Goal: Transaction & Acquisition: Purchase product/service

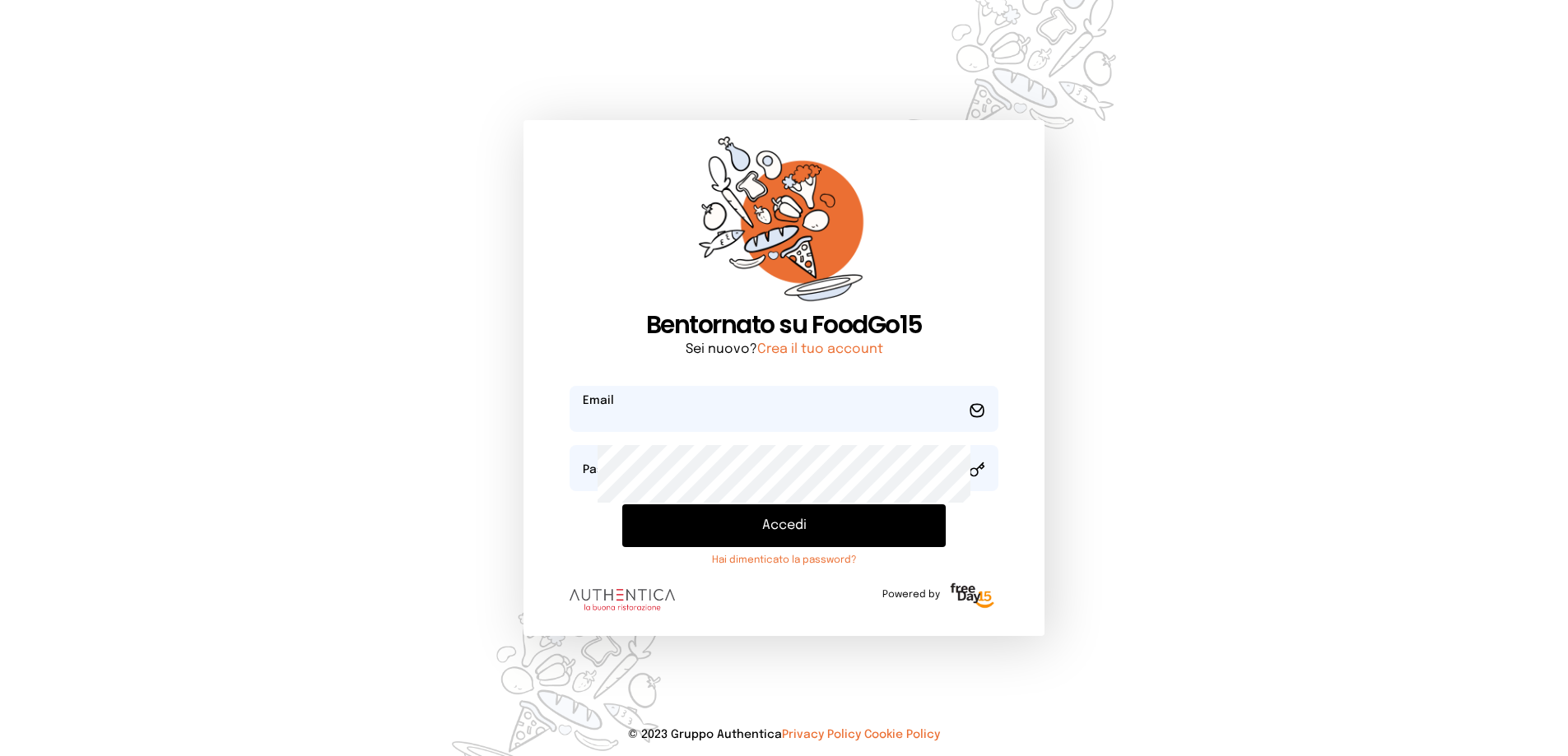
type input "**********"
click at [760, 547] on button "Accedi" at bounding box center [784, 526] width 324 height 43
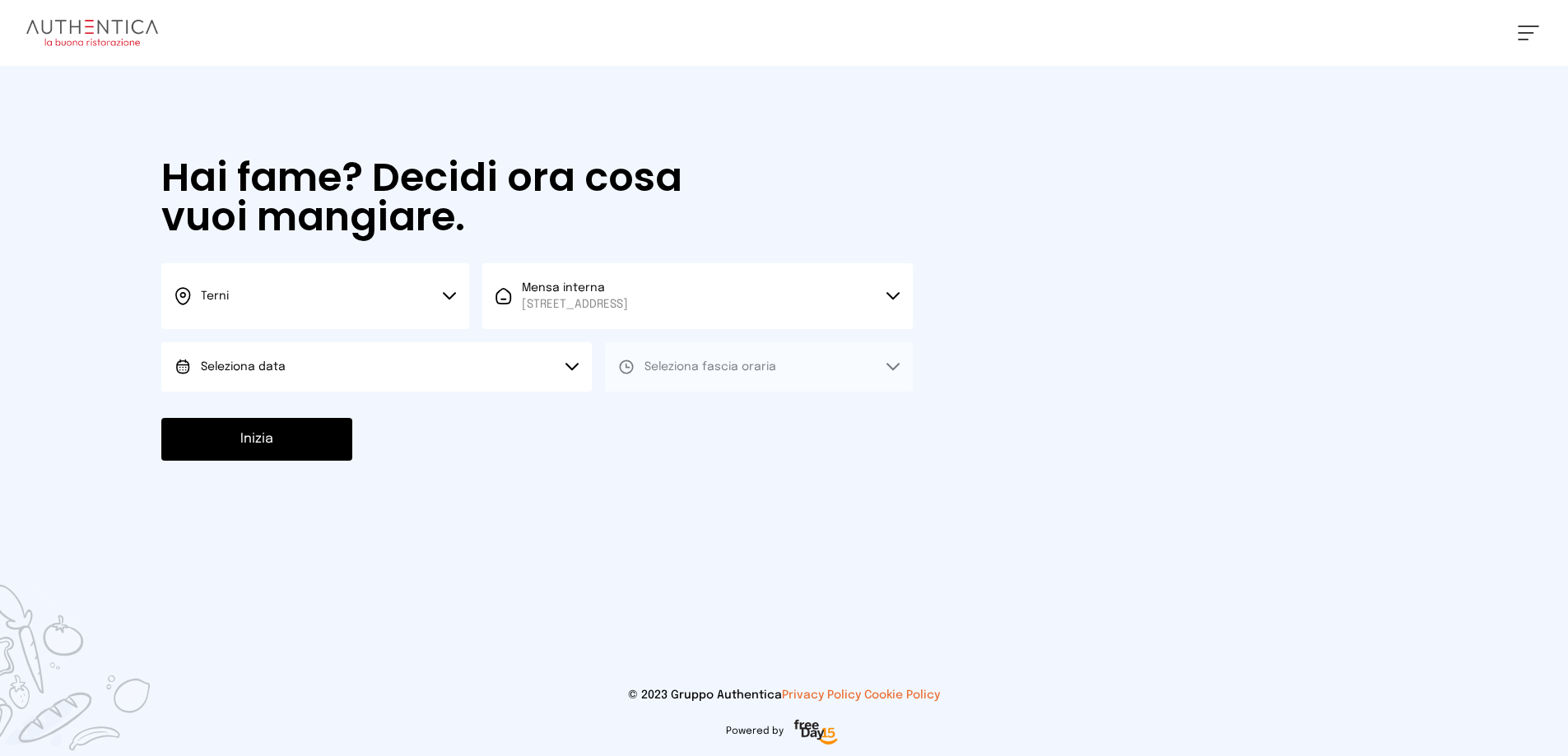
click at [329, 392] on button "Seleziona data" at bounding box center [377, 367] width 431 height 49
click at [281, 421] on span "[DATE], [DATE]" at bounding box center [241, 412] width 80 height 17
click at [738, 373] on span "Seleziona fascia oraria" at bounding box center [710, 367] width 131 height 12
click at [684, 421] on span "Pranzo" at bounding box center [664, 412] width 39 height 17
click at [353, 461] on button "Inizia" at bounding box center [257, 440] width 191 height 43
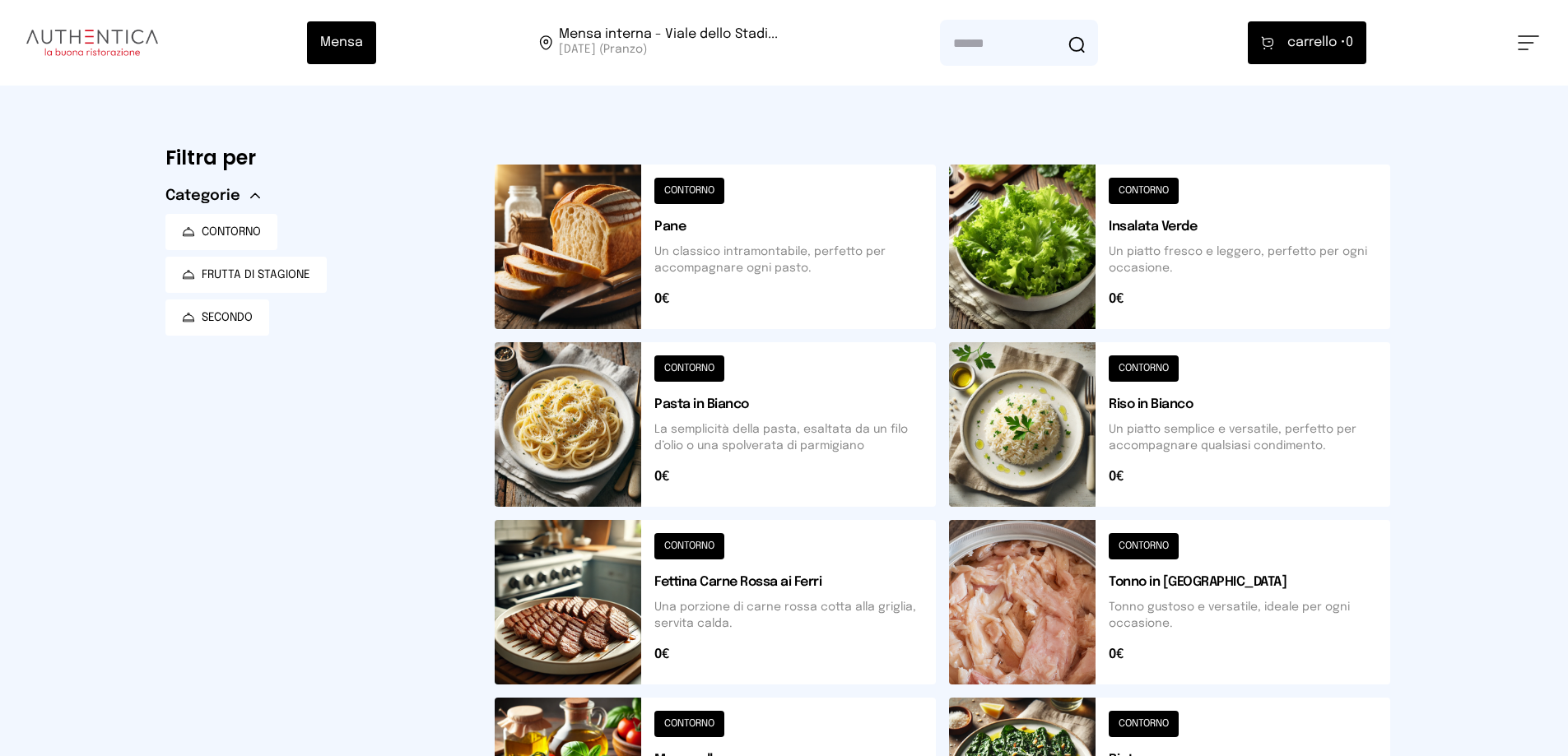
scroll to position [165, 0]
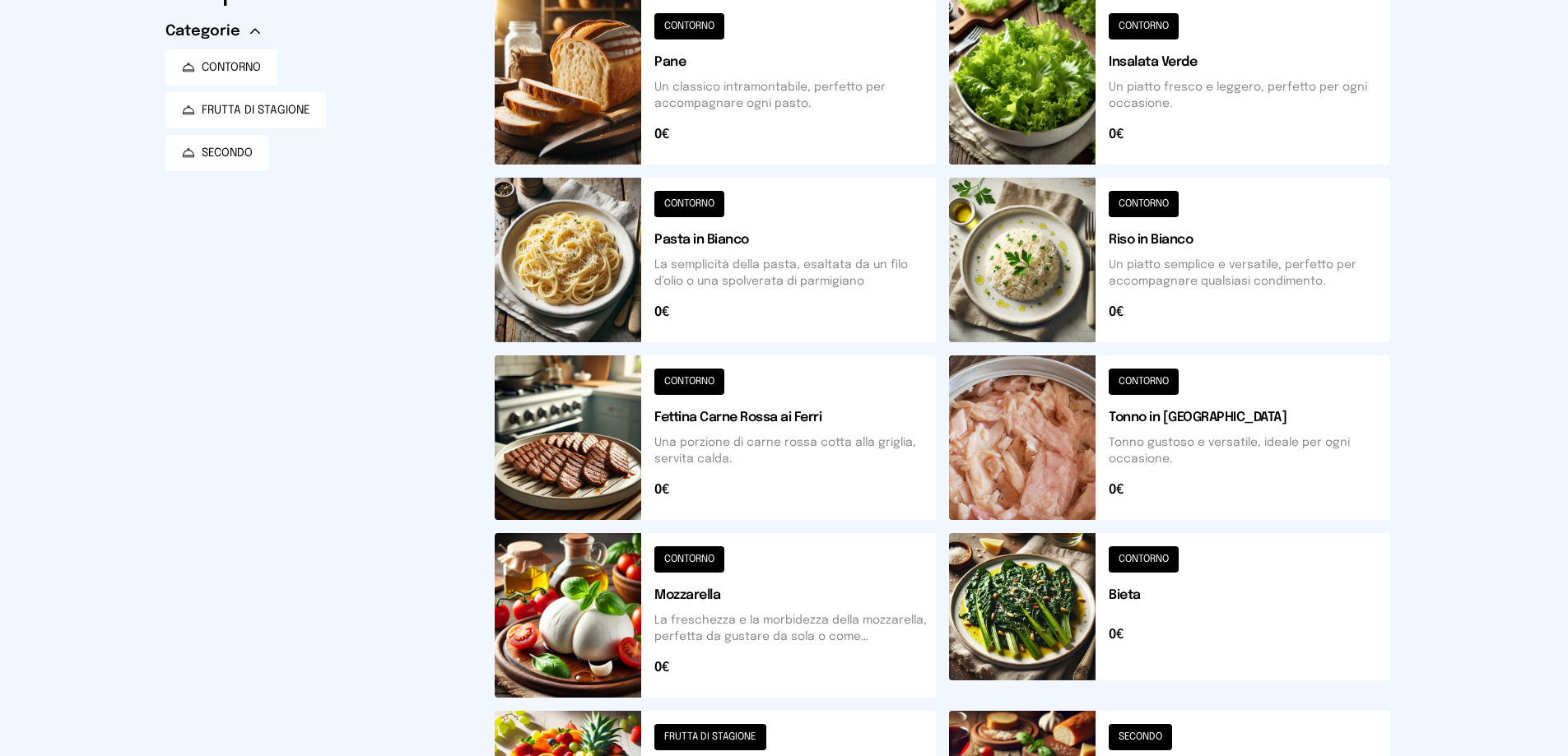
click at [745, 343] on button at bounding box center [715, 260] width 441 height 165
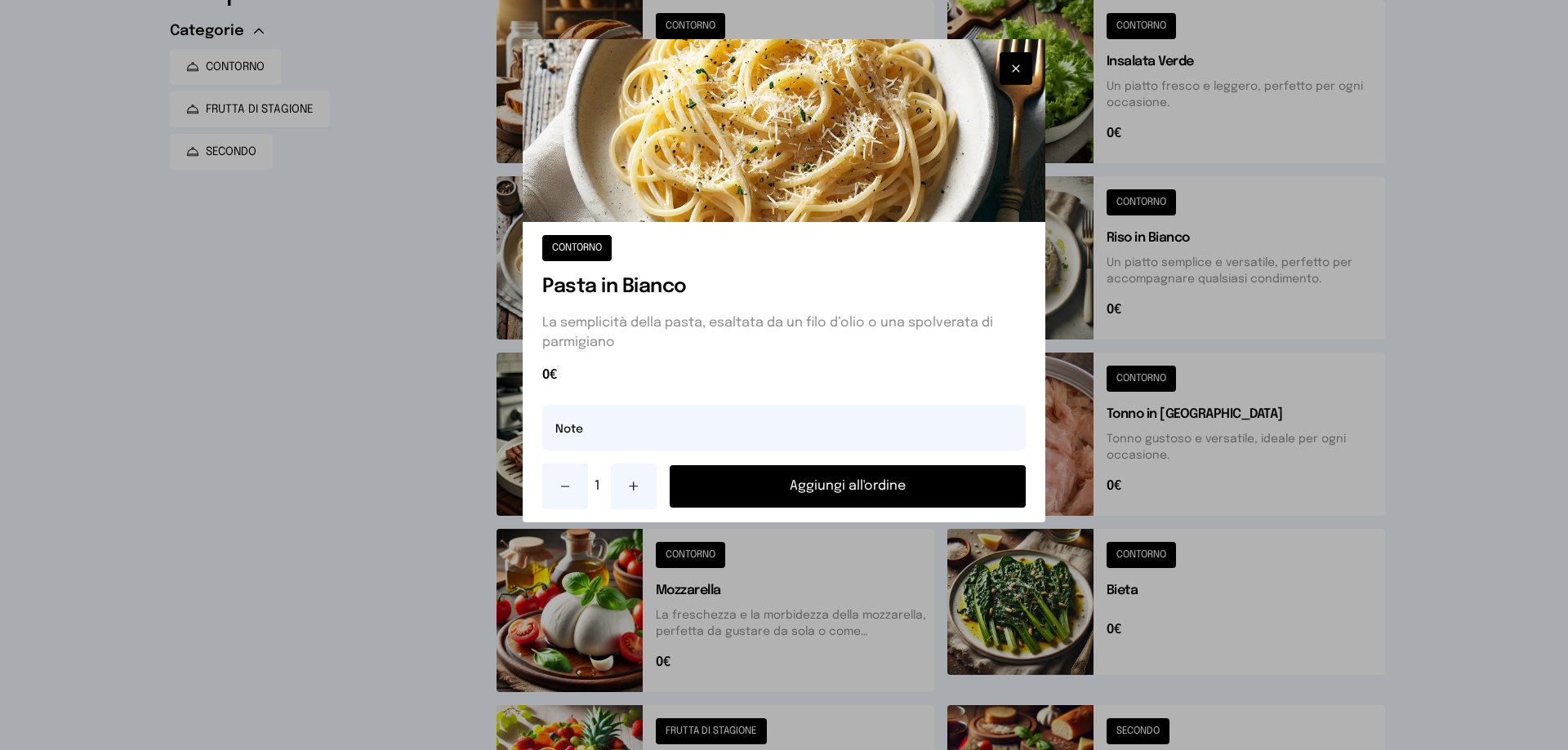
click at [873, 508] on button "Aggiungi all'ordine" at bounding box center [848, 487] width 356 height 43
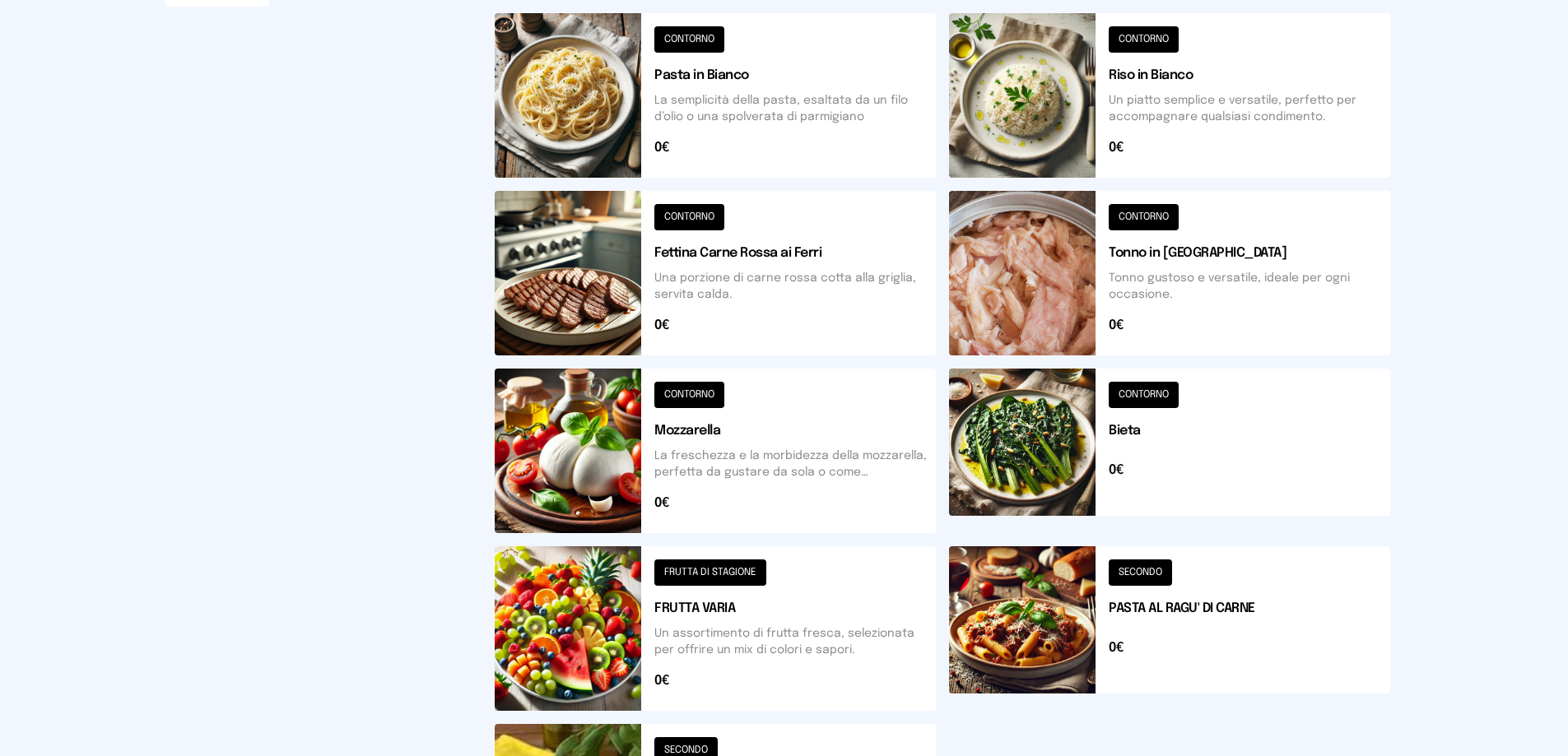
scroll to position [411, 0]
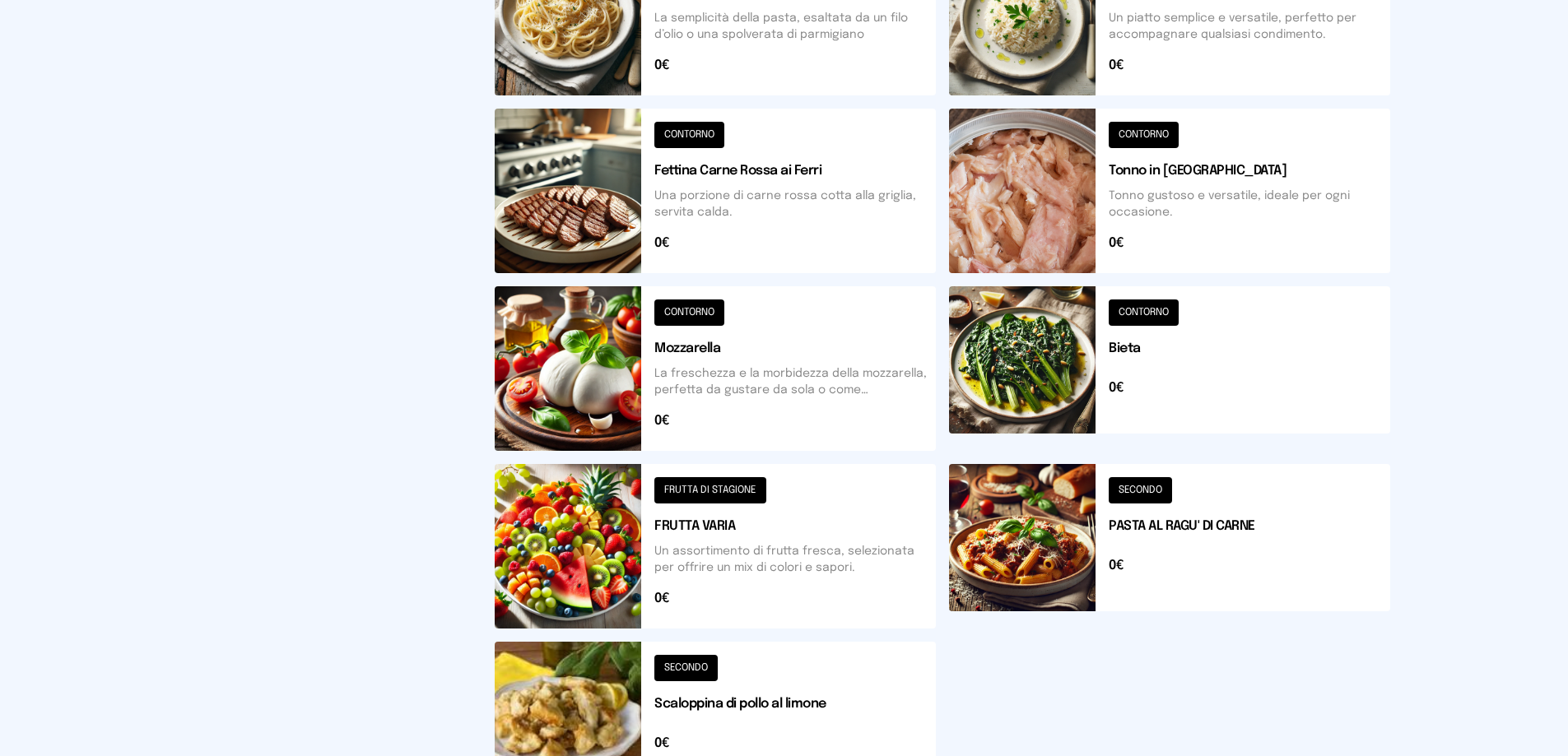
click at [1009, 451] on button at bounding box center [1169, 368] width 441 height 165
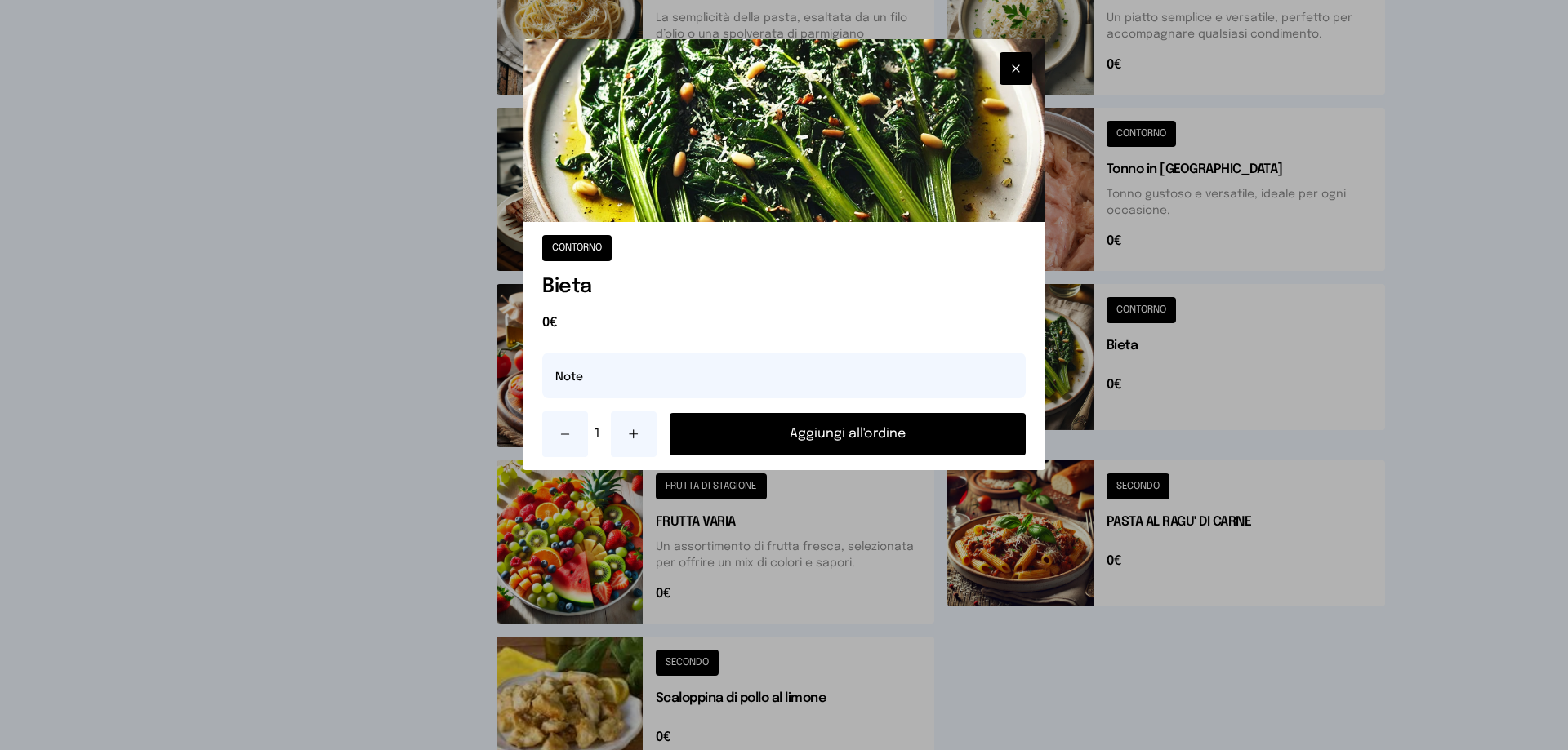
click at [878, 456] on button "Aggiungi all'ordine" at bounding box center [848, 434] width 356 height 43
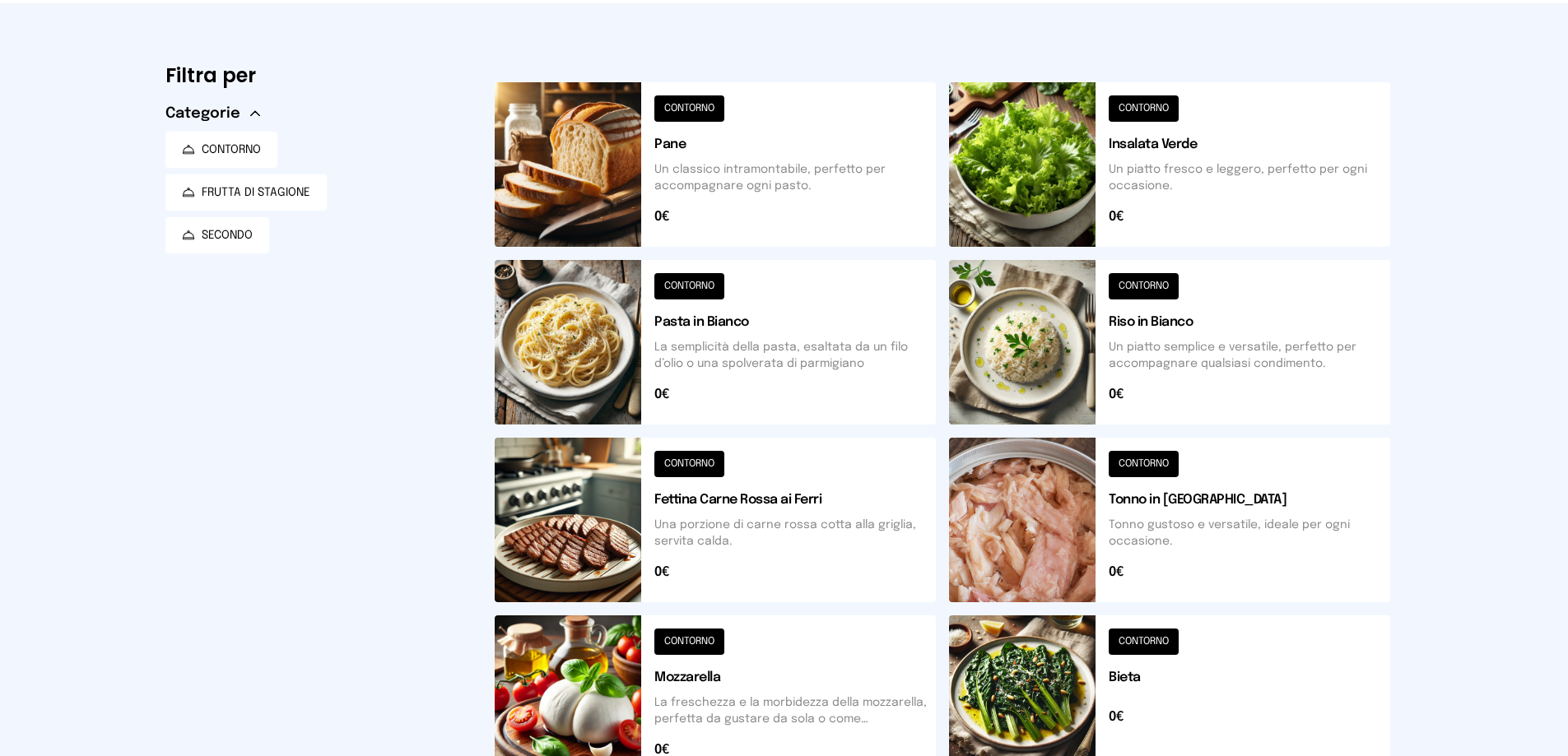
scroll to position [0, 0]
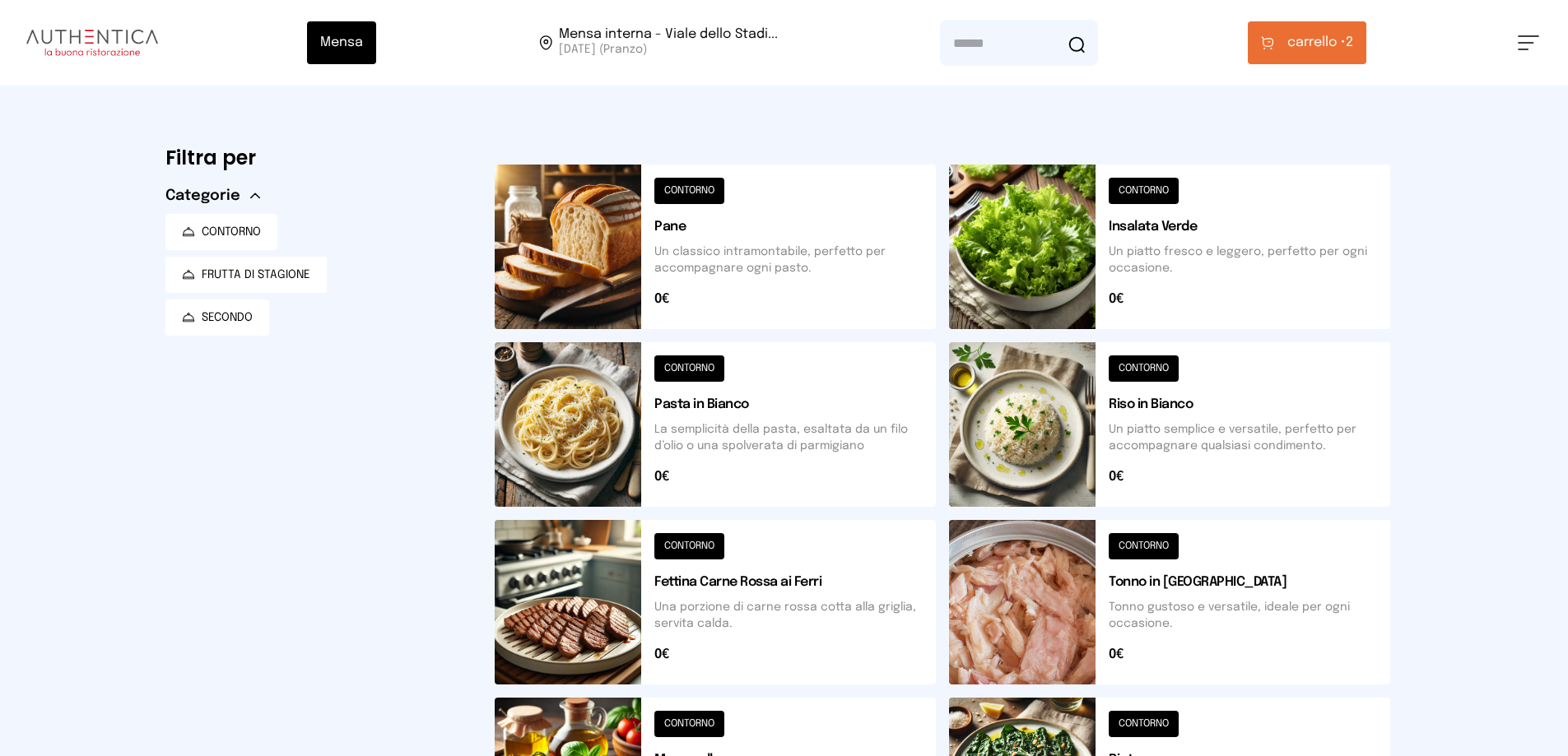
click at [1333, 49] on span "carrello •" at bounding box center [1316, 43] width 59 height 20
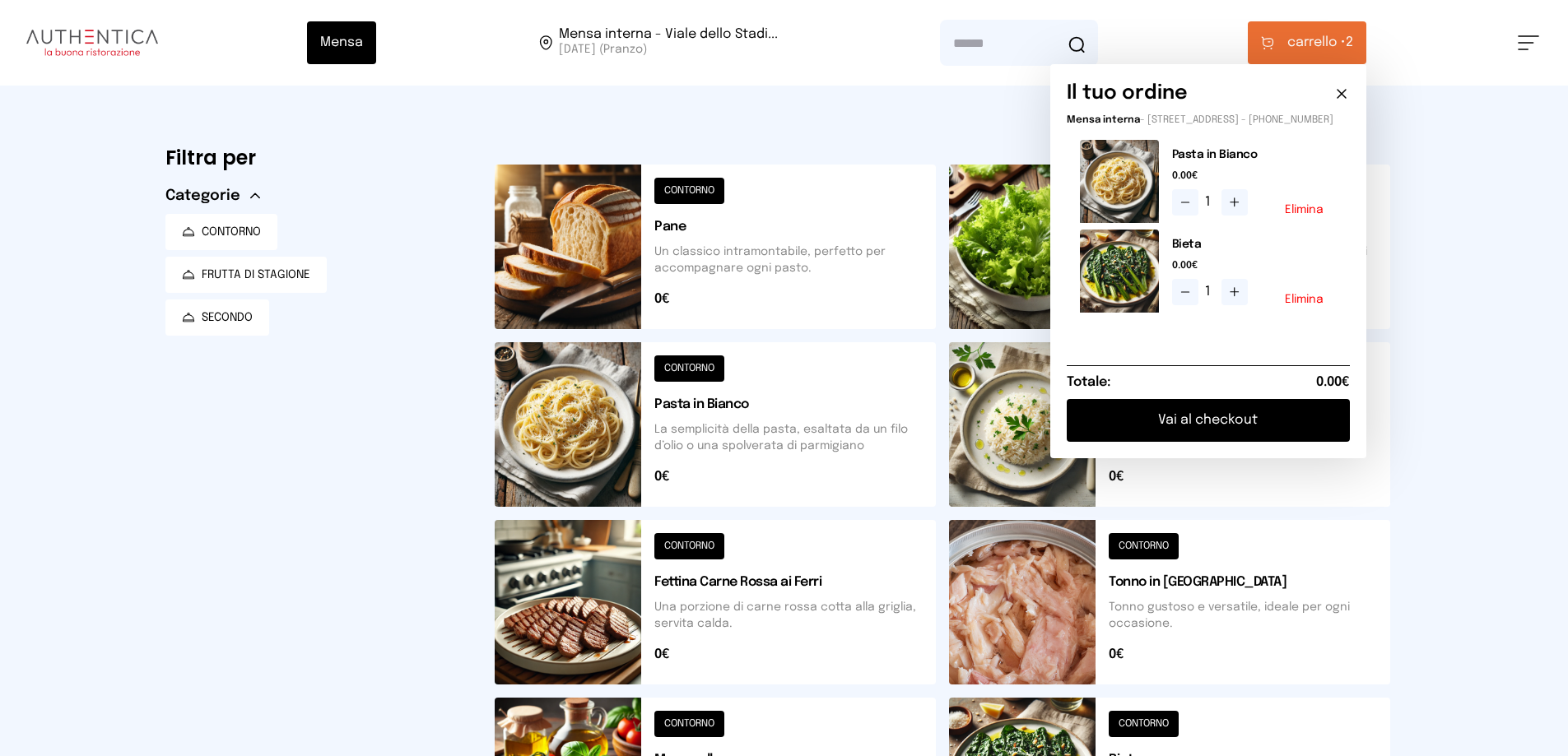
click at [1163, 442] on button "Vai al checkout" at bounding box center [1208, 421] width 283 height 43
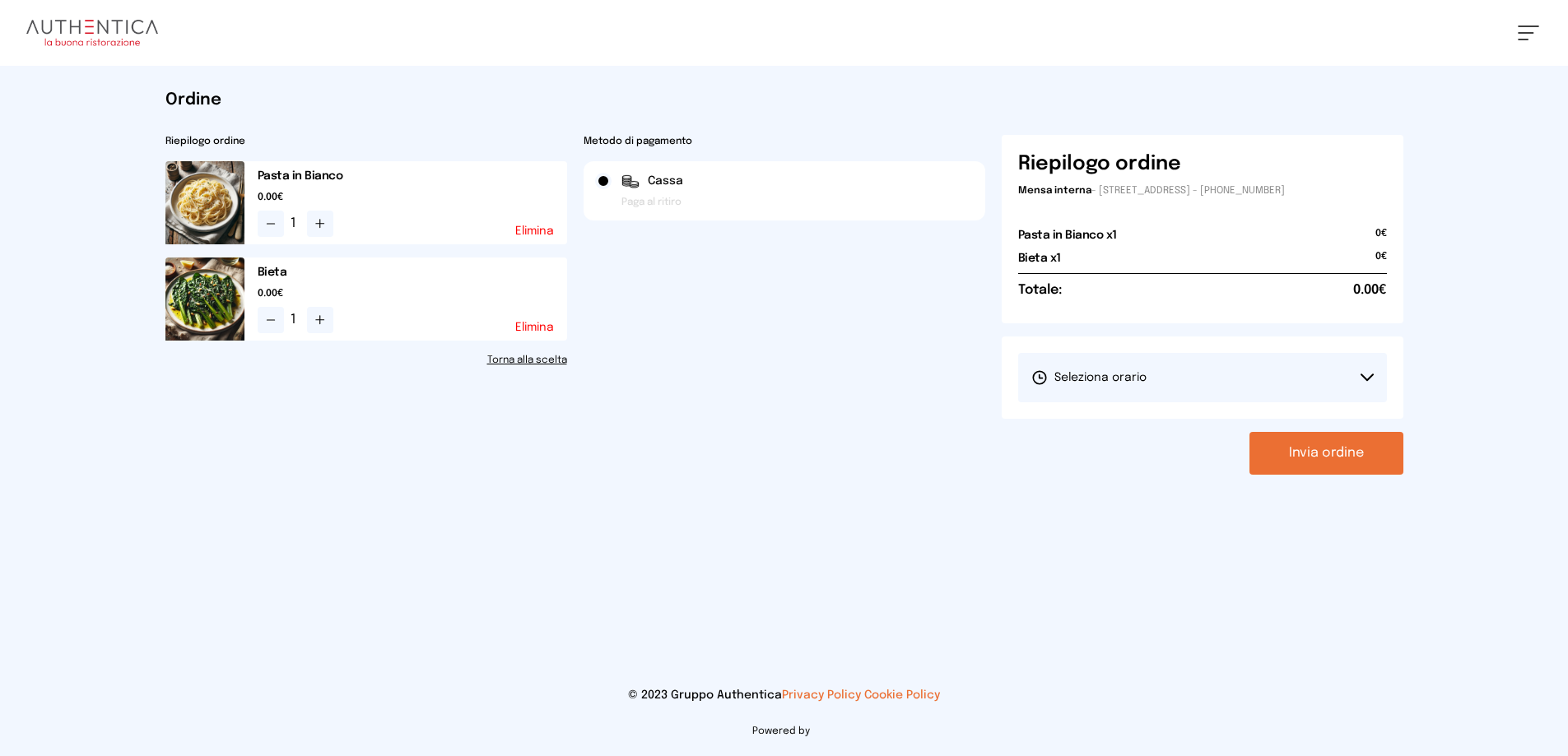
click at [1196, 402] on button "Seleziona orario" at bounding box center [1203, 378] width 368 height 49
click at [1130, 432] on span "1° Turno (13:00 - 15:00)" at bounding box center [1093, 423] width 124 height 17
click at [1308, 475] on button "Invia ordine" at bounding box center [1326, 453] width 154 height 43
